Goal: Book appointment/travel/reservation

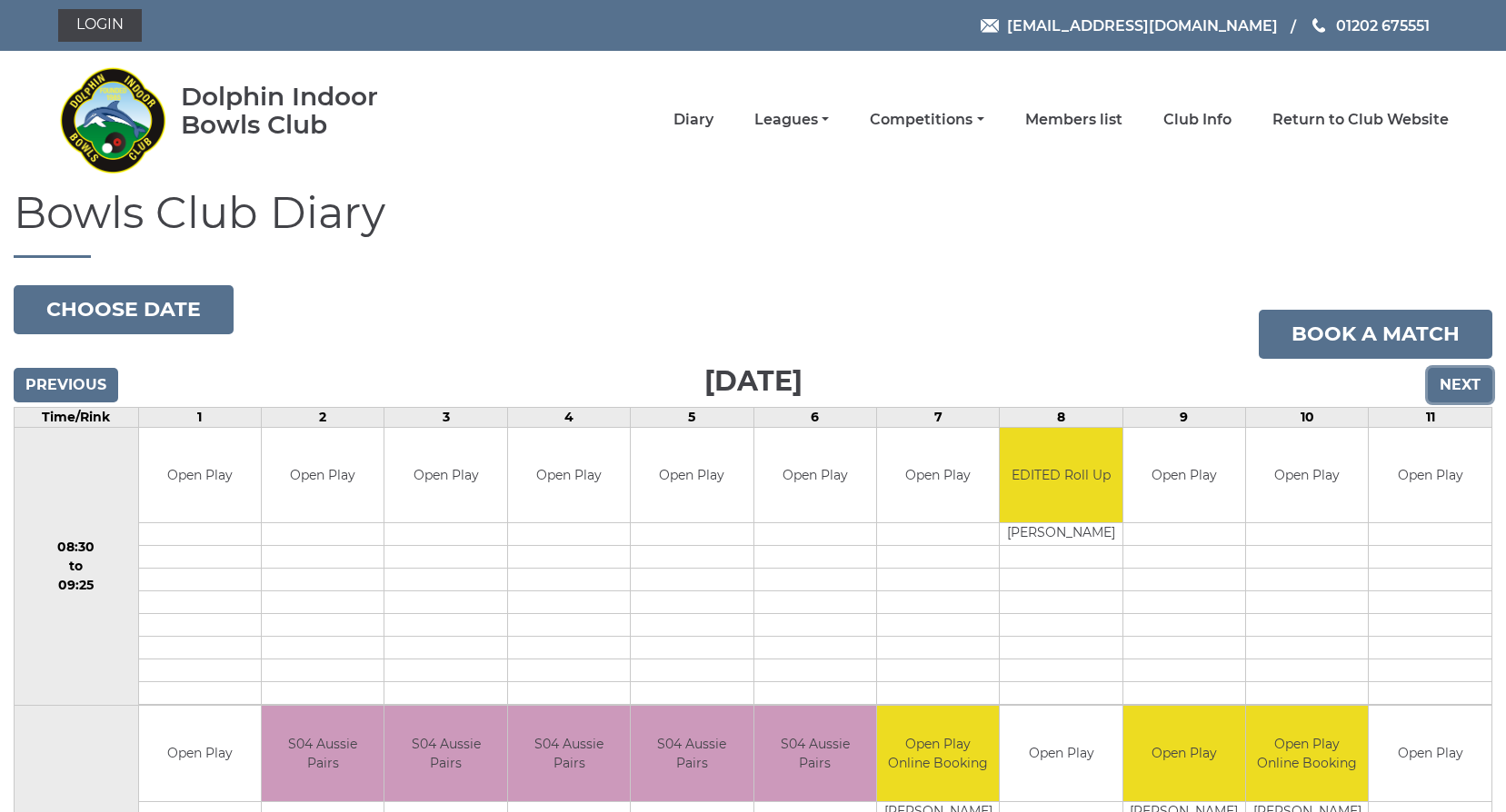
click at [1468, 384] on input "Next" at bounding box center [1460, 385] width 65 height 35
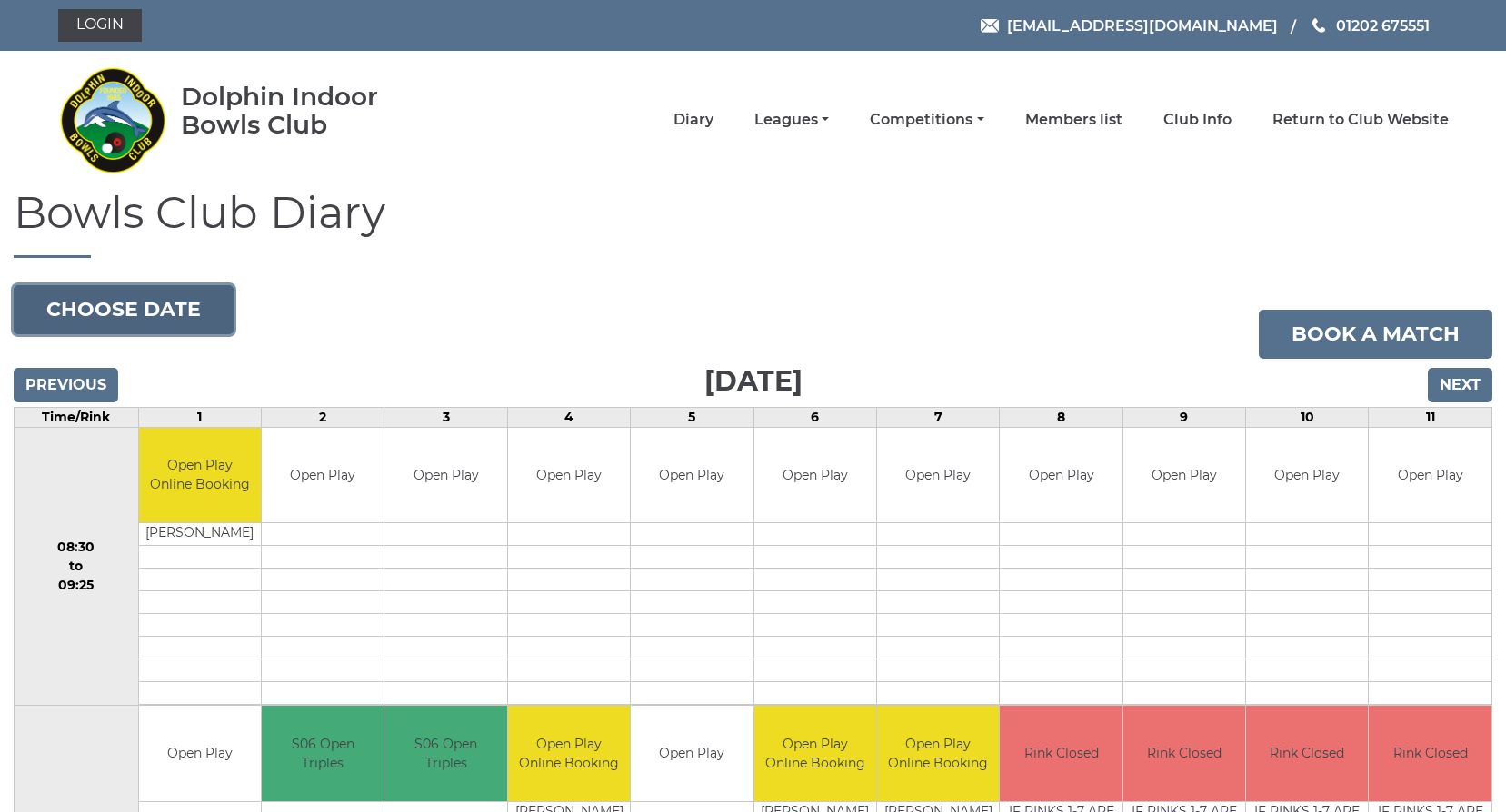
click at [184, 311] on button "Choose date" at bounding box center [124, 310] width 220 height 49
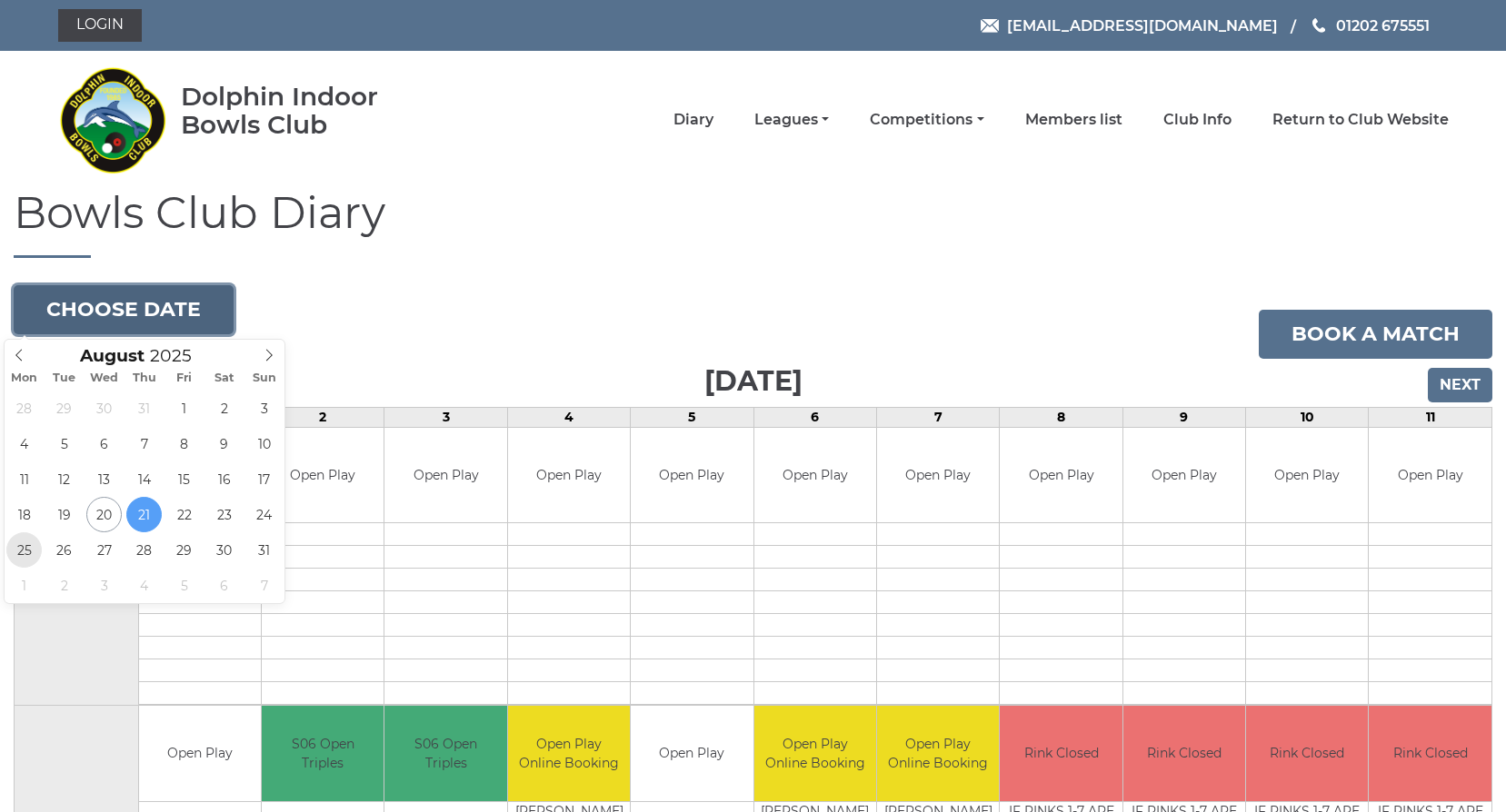
type input "[DATE]"
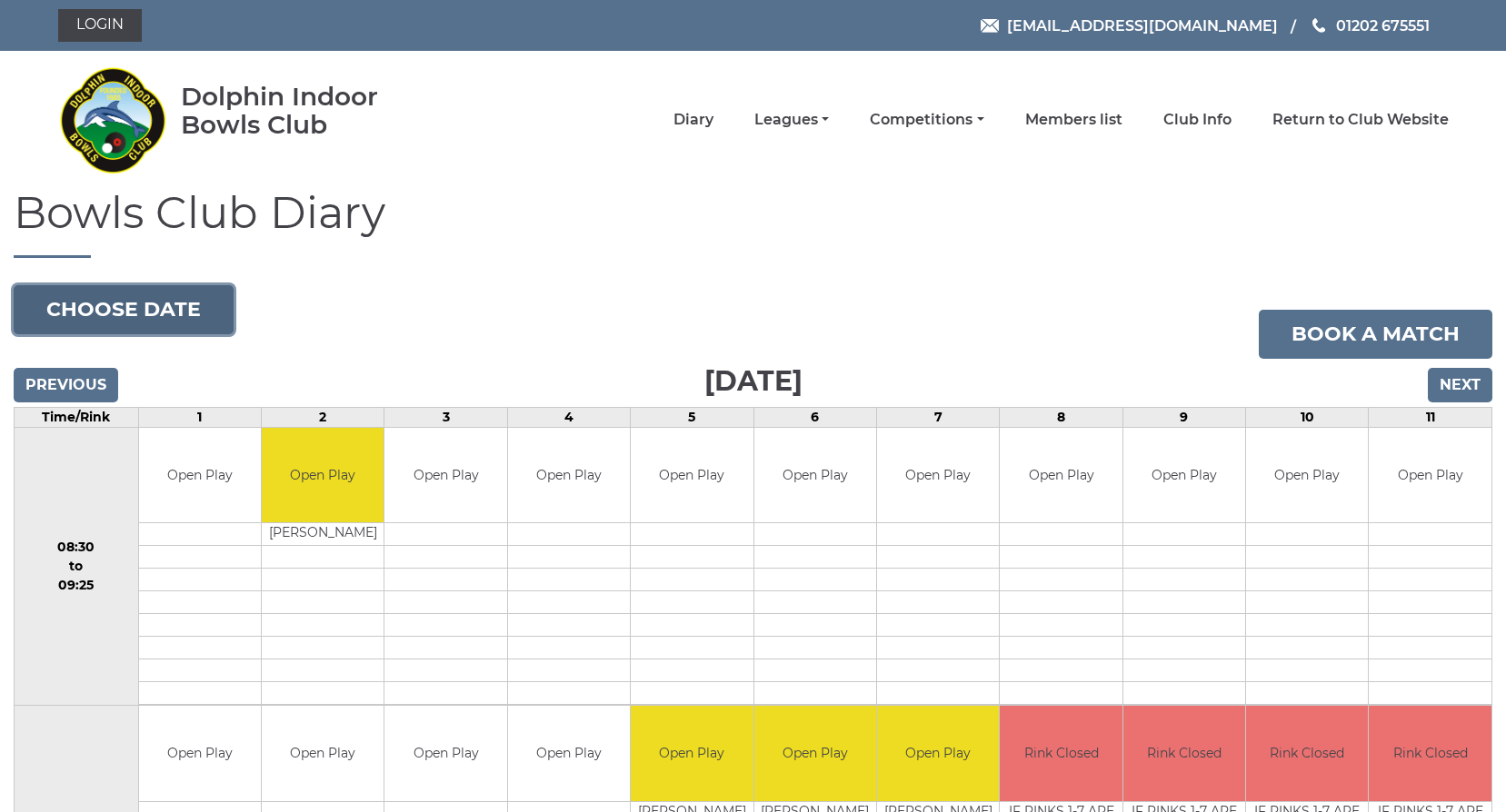
click at [141, 306] on button "Choose date" at bounding box center [124, 310] width 220 height 49
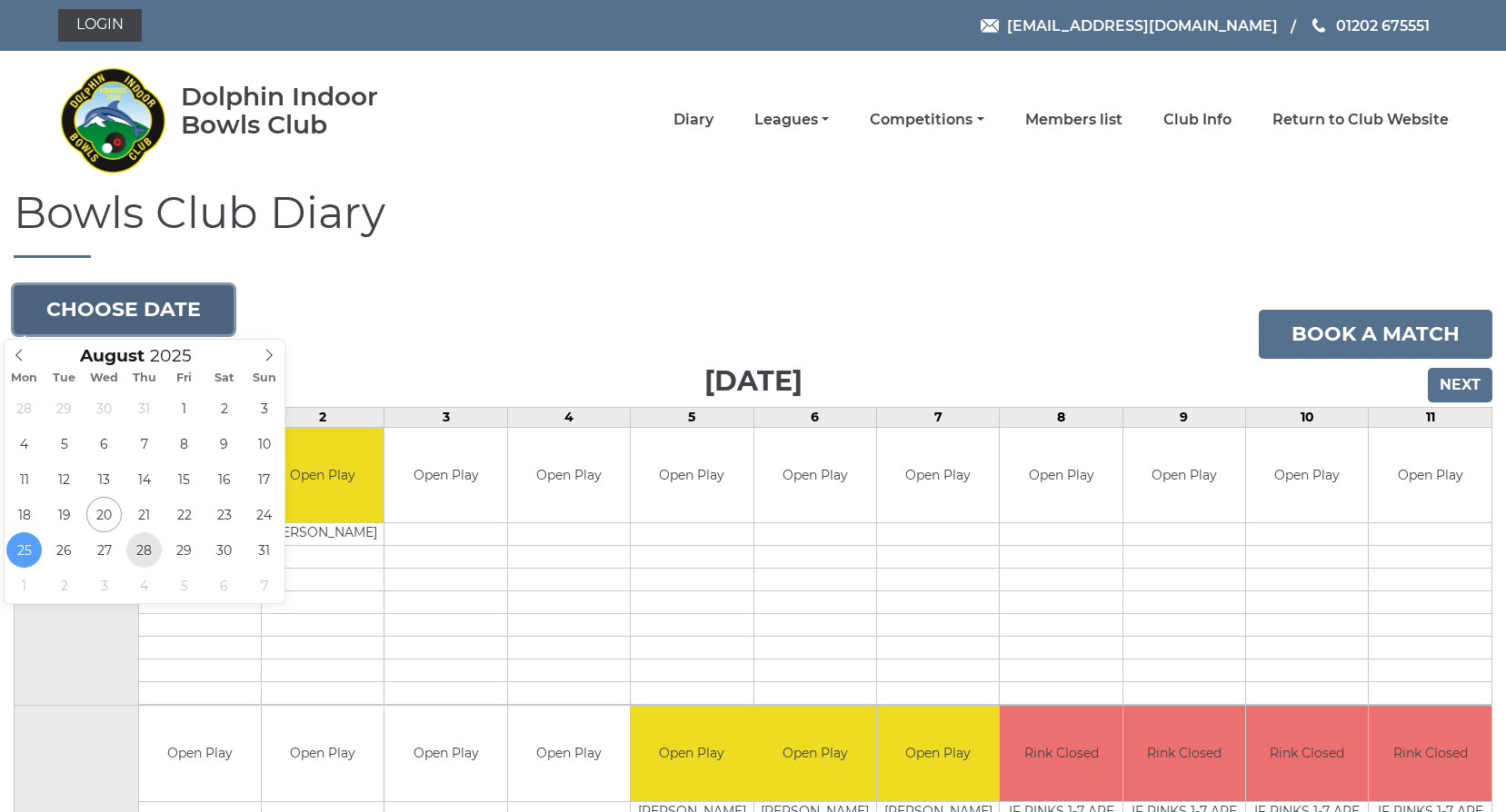
type input "[DATE]"
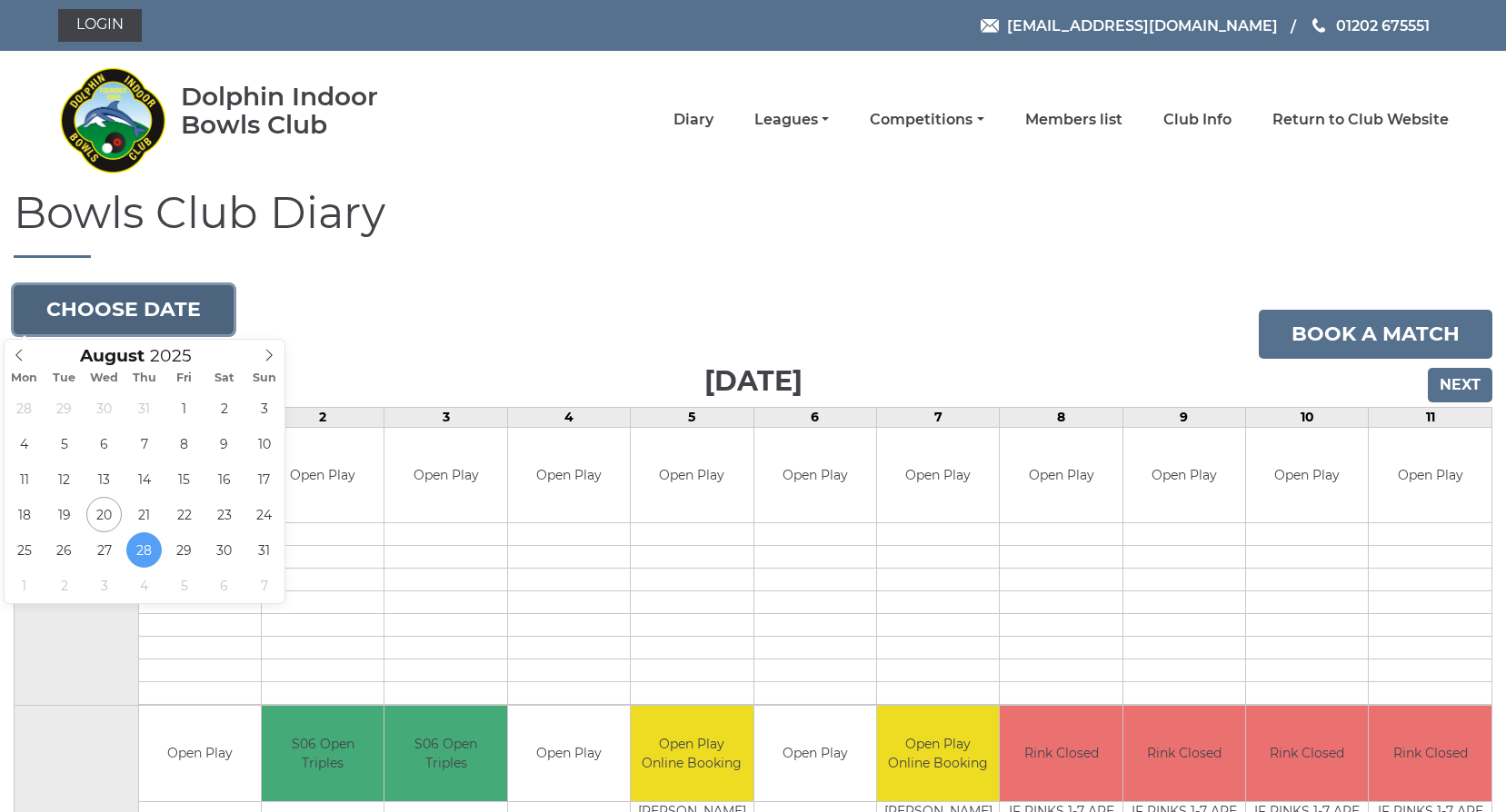
click at [69, 309] on button "Choose date" at bounding box center [124, 310] width 220 height 49
type input "[DATE]"
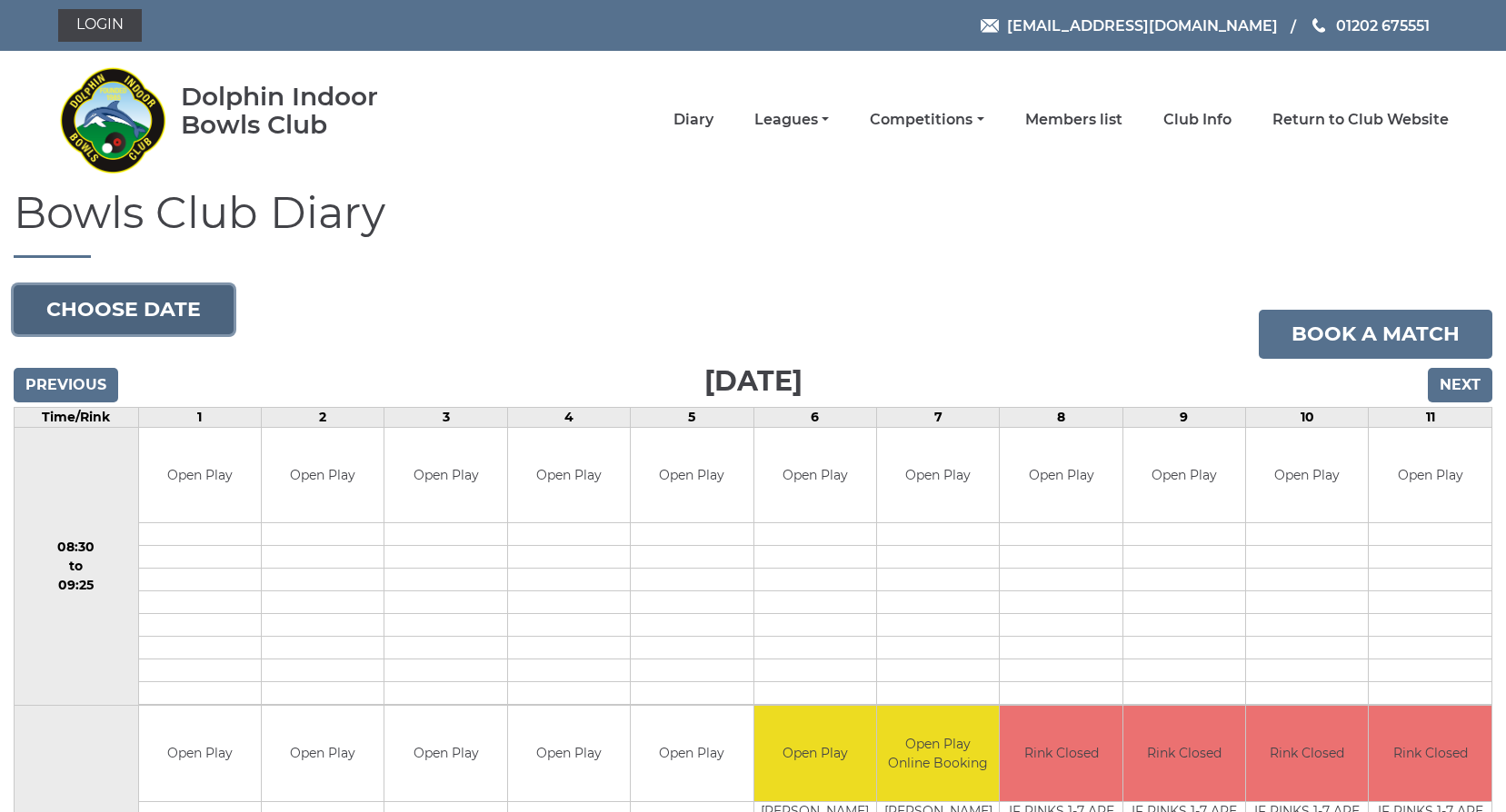
click at [98, 311] on button "Choose date" at bounding box center [124, 310] width 220 height 49
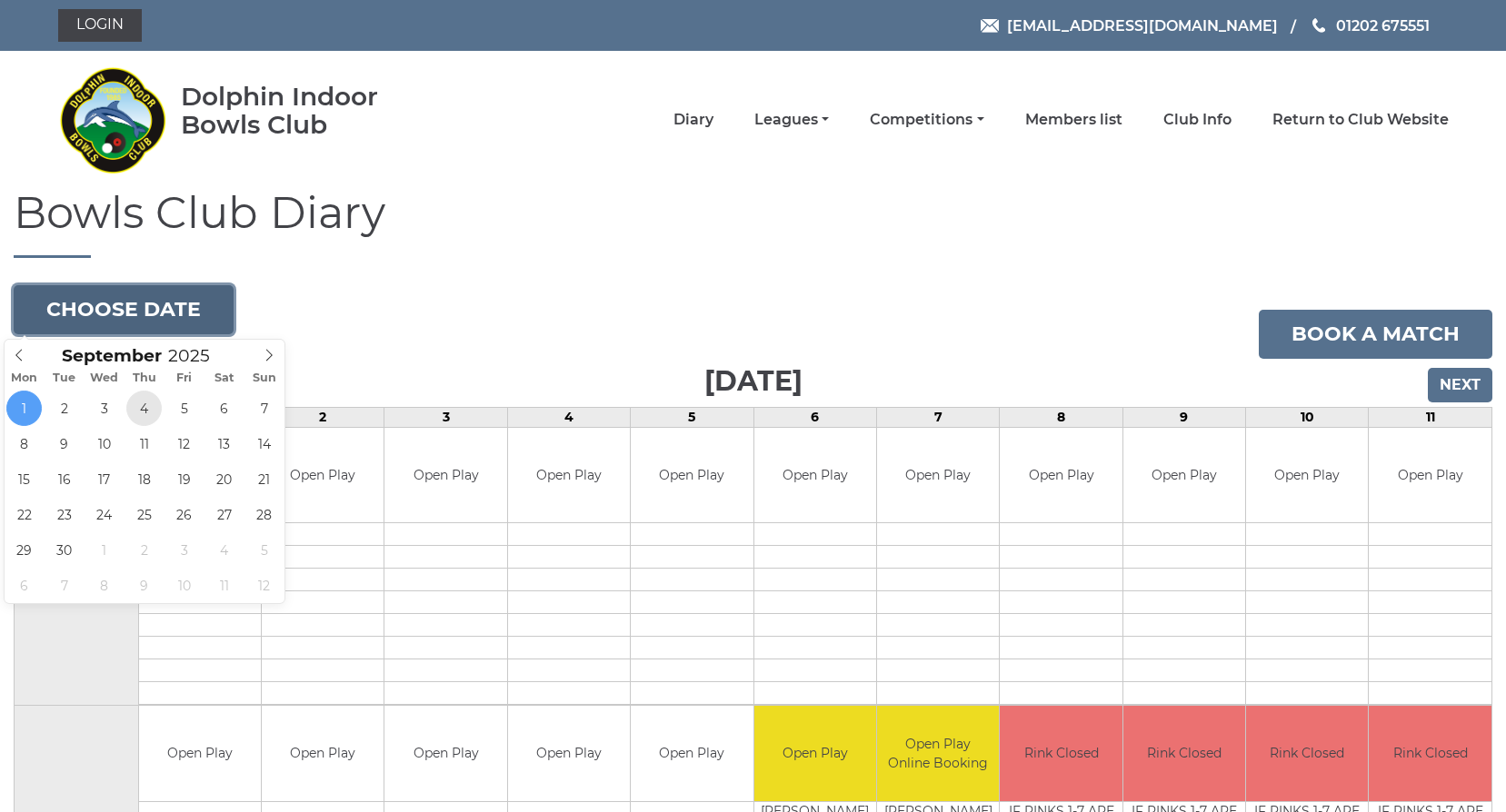
type input "[DATE]"
